Goal: Task Accomplishment & Management: Manage account settings

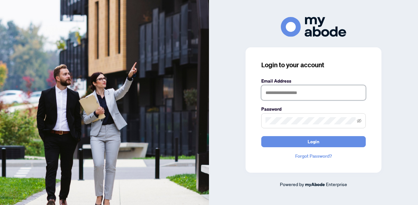
type input "**********"
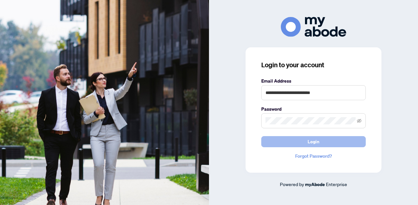
click at [310, 138] on span "Login" at bounding box center [313, 141] width 12 height 10
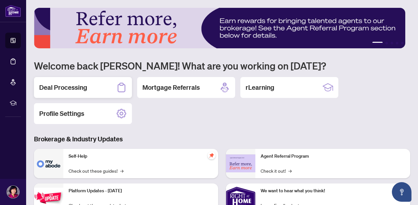
click at [64, 86] on h2 "Deal Processing" at bounding box center [63, 87] width 48 height 9
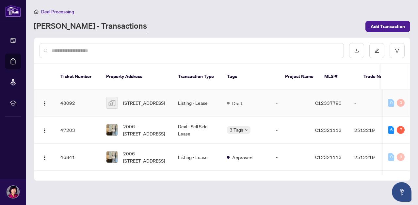
click at [170, 89] on td "30 Inn On The Park Drive, North York, ON, Canada" at bounding box center [137, 102] width 72 height 27
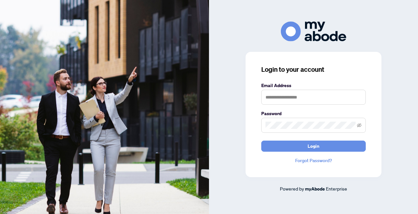
click at [122, 88] on img at bounding box center [104, 107] width 209 height 214
type input "**********"
click at [313, 146] on button "Login" at bounding box center [313, 146] width 104 height 11
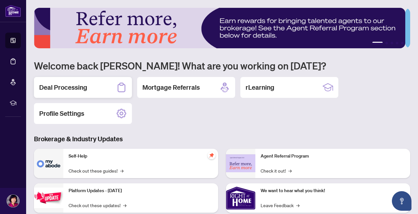
click at [70, 90] on h2 "Deal Processing" at bounding box center [63, 87] width 48 height 9
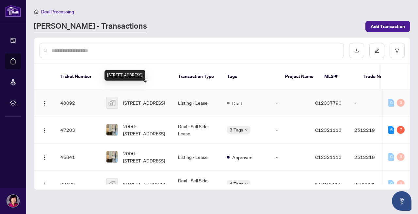
click at [139, 99] on span "30 Inn On The Park Drive, North York, ON, Canada" at bounding box center [144, 102] width 42 height 7
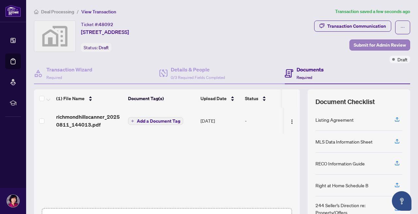
click at [381, 45] on span "Submit for Admin Review" at bounding box center [379, 45] width 52 height 10
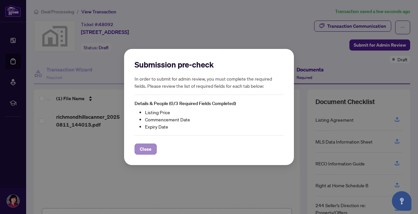
click at [143, 149] on span "Close" at bounding box center [146, 149] width 12 height 10
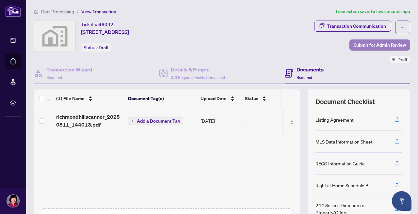
click at [374, 43] on span "Submit for Admin Review" at bounding box center [379, 45] width 52 height 10
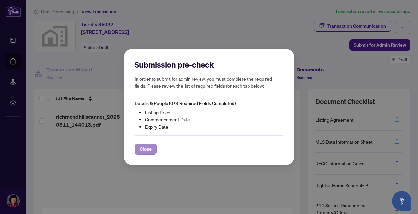
click at [135, 152] on button "Close" at bounding box center [145, 149] width 22 height 11
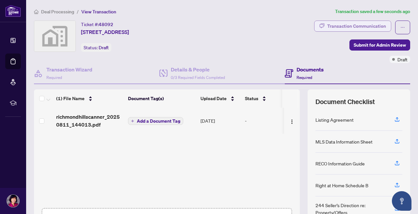
click at [363, 24] on div "Transaction Communication" at bounding box center [356, 26] width 59 height 10
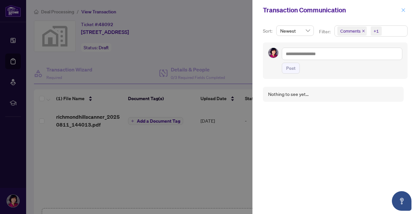
click at [404, 9] on icon "close" at bounding box center [403, 10] width 4 height 4
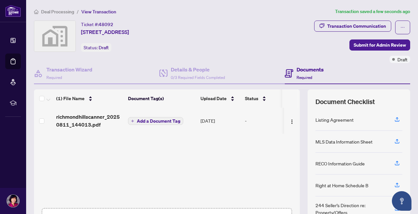
click at [306, 67] on h4 "Documents" at bounding box center [309, 70] width 27 height 8
click at [164, 119] on span "Add a Document Tag" at bounding box center [158, 121] width 43 height 5
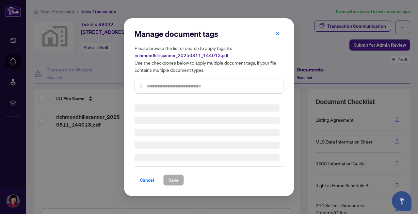
click at [164, 119] on h3 at bounding box center [206, 120] width 145 height 7
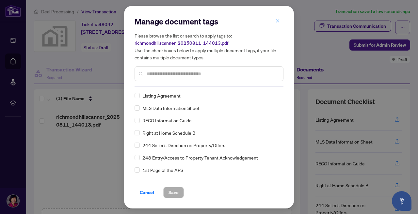
click at [278, 21] on icon "close" at bounding box center [277, 21] width 5 height 5
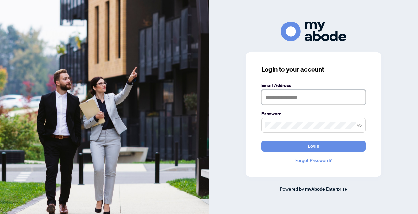
type input "**********"
click at [313, 146] on button "Login" at bounding box center [313, 146] width 104 height 11
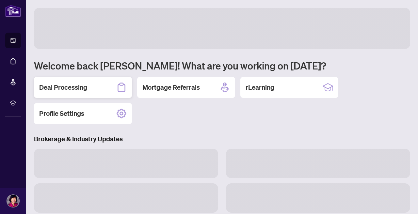
click at [71, 86] on h2 "Deal Processing" at bounding box center [63, 87] width 48 height 9
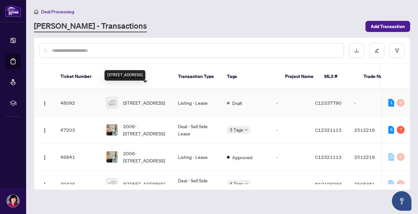
click at [133, 99] on span "30 Inn On The Park Drive, North York, ON, Canada" at bounding box center [144, 102] width 42 height 7
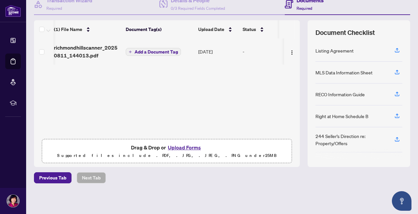
scroll to position [69, 0]
